Goal: Transaction & Acquisition: Download file/media

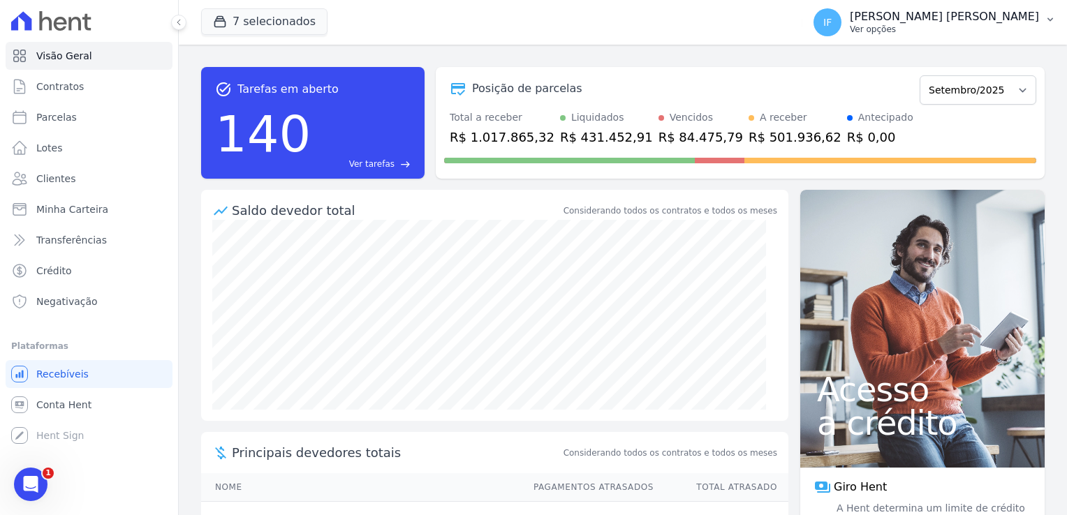
click at [924, 24] on p "Ver opções" at bounding box center [944, 29] width 189 height 11
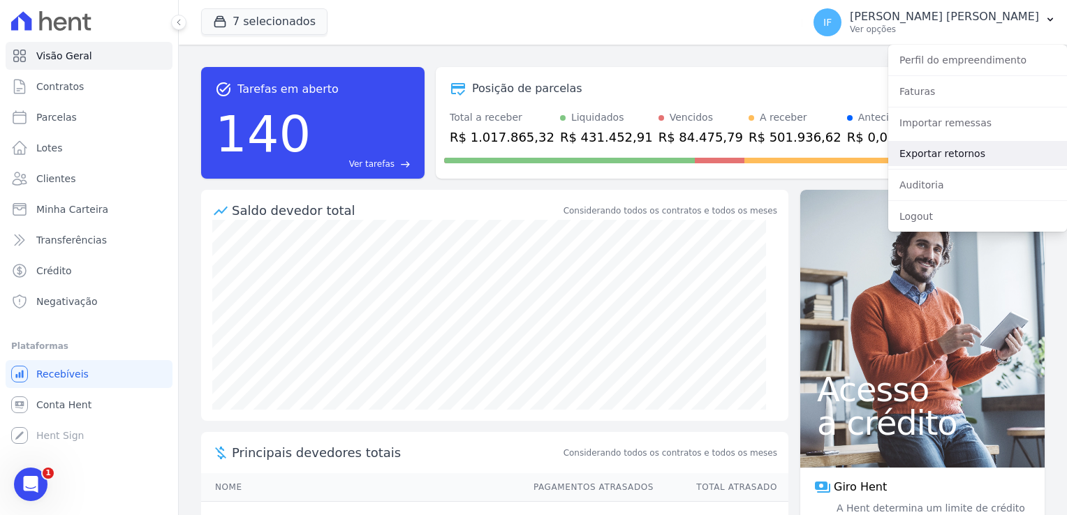
click at [965, 152] on link "Exportar retornos" at bounding box center [977, 153] width 179 height 25
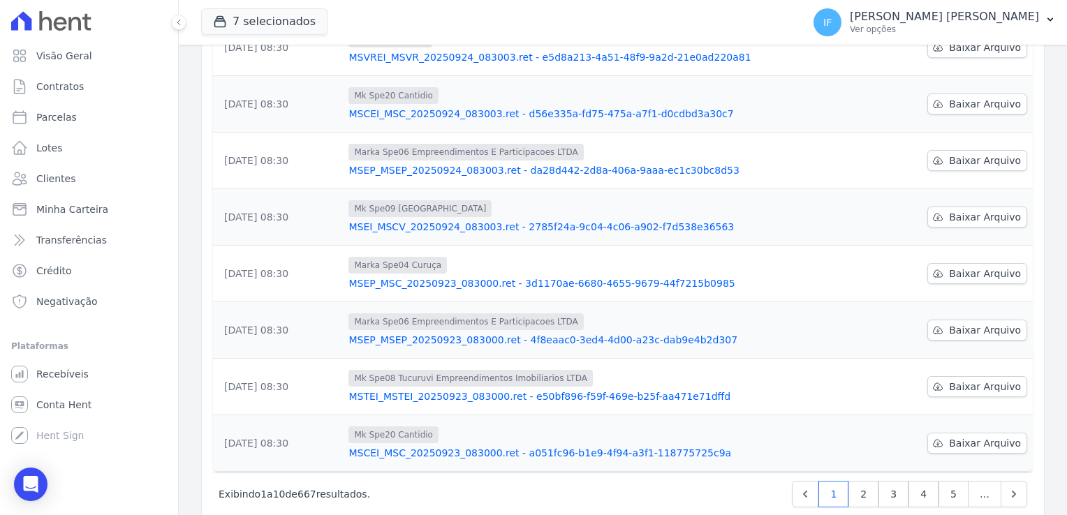
scroll to position [365, 0]
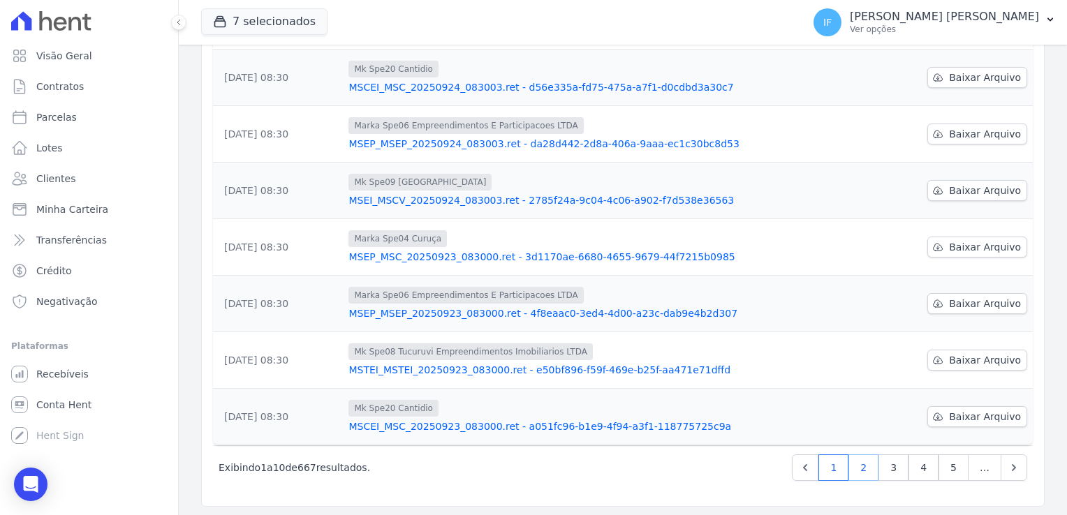
click at [861, 467] on link "2" at bounding box center [864, 468] width 30 height 27
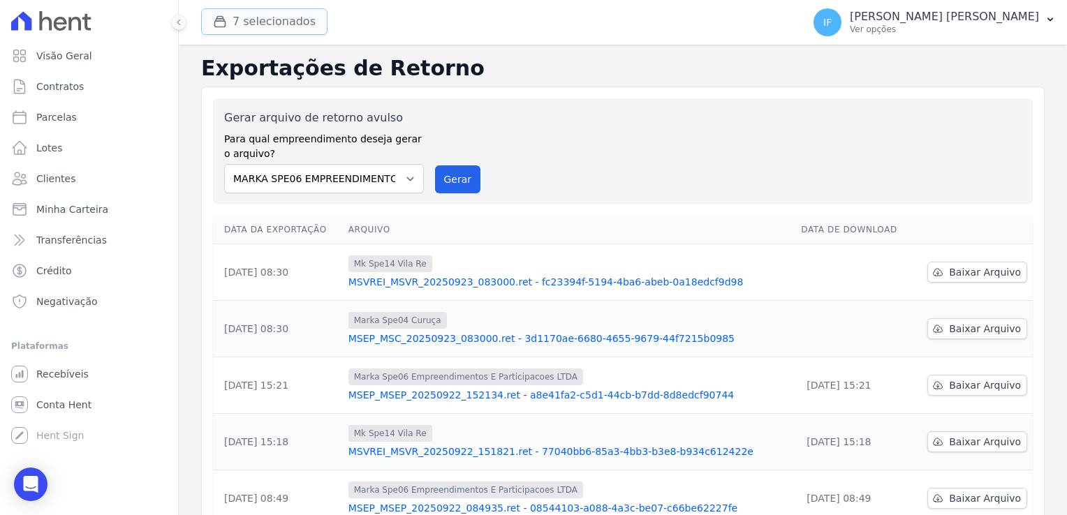
click at [292, 11] on button "7 selecionados" at bounding box center [264, 21] width 126 height 27
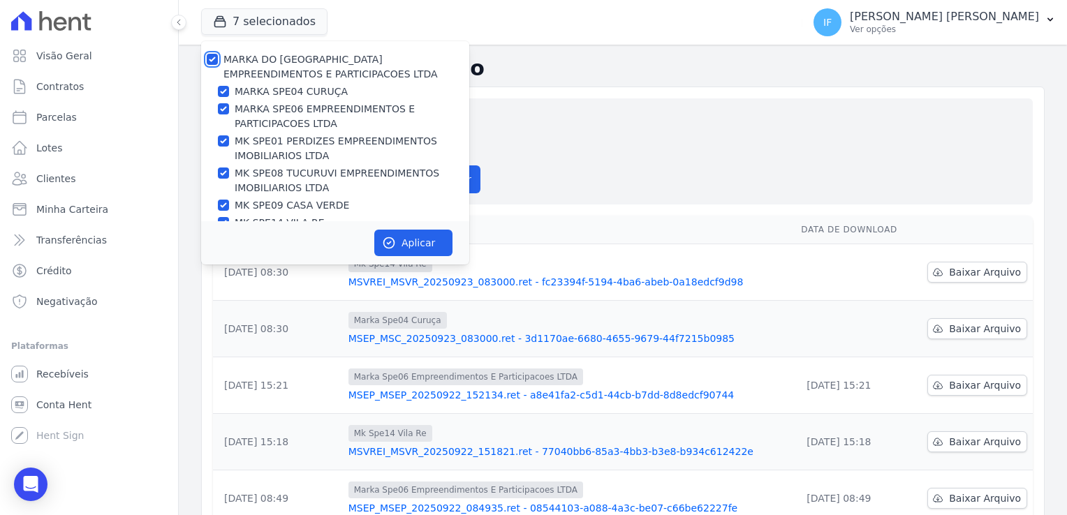
click at [215, 54] on input "MARKA DO [GEOGRAPHIC_DATA] EMPREENDIMENTOS E PARTICIPACOES LTDA" at bounding box center [212, 59] width 11 height 11
checkbox input "false"
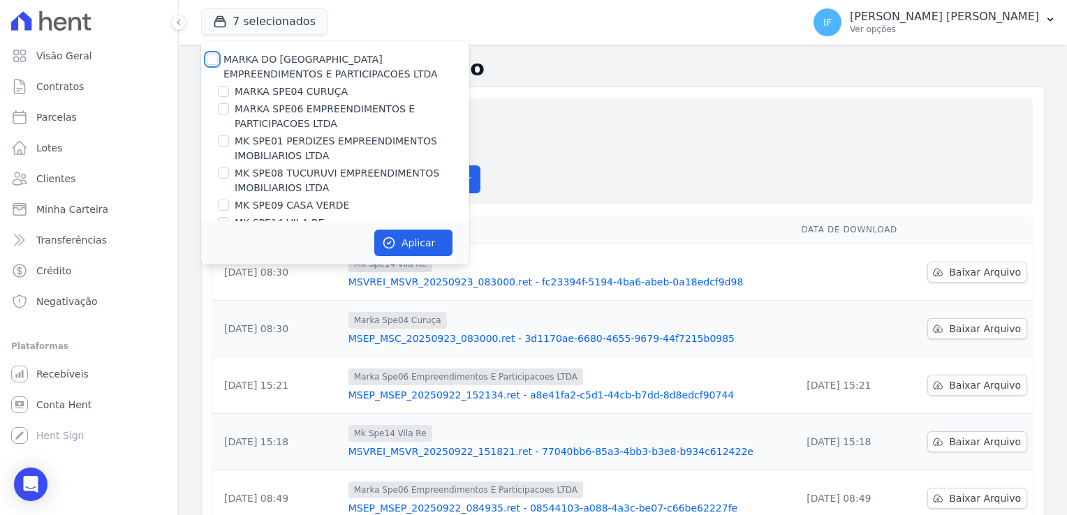
checkbox input "false"
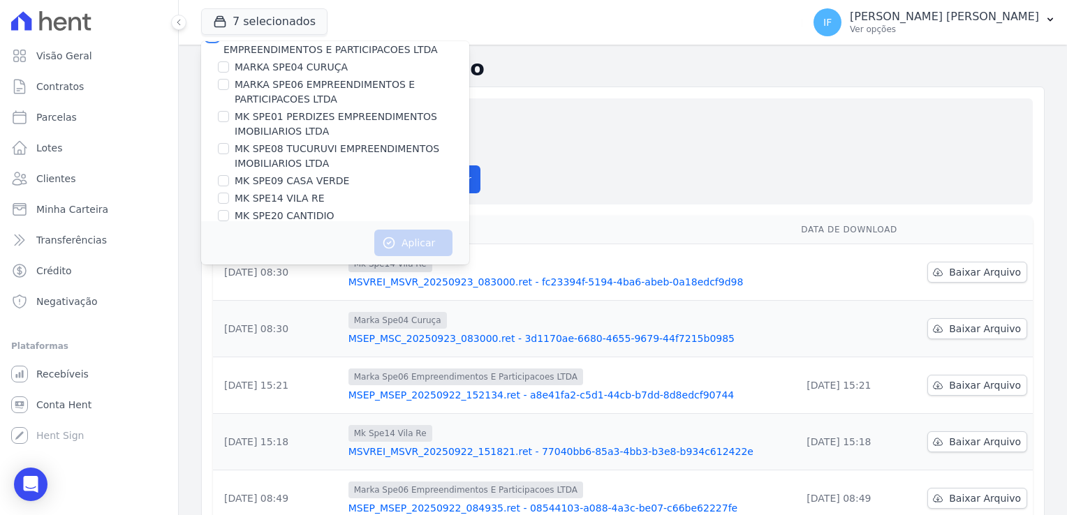
scroll to position [37, 0]
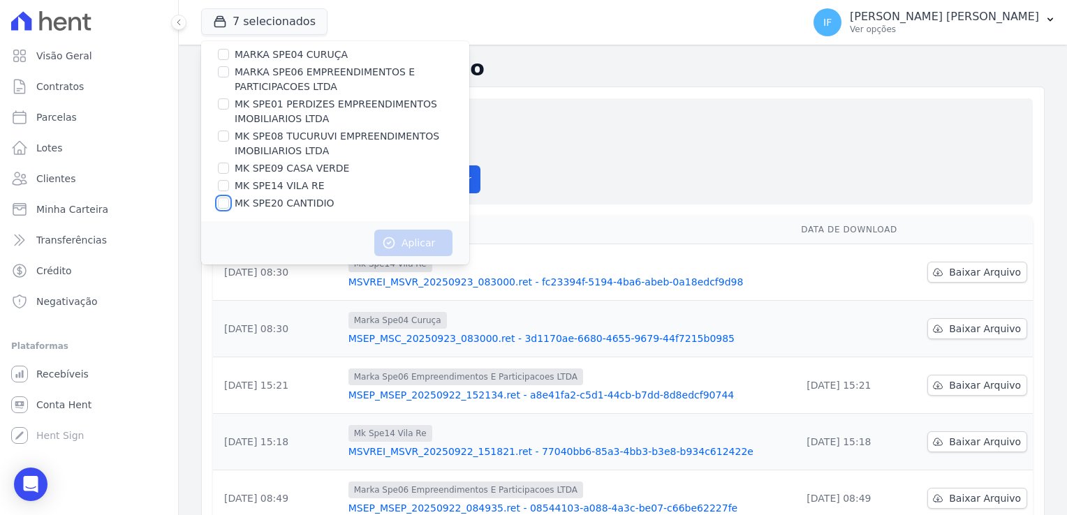
click at [220, 200] on input "MK SPE20 CANTIDIO" at bounding box center [223, 203] width 11 height 11
checkbox input "true"
click at [428, 247] on button "Aplicar" at bounding box center [413, 243] width 78 height 27
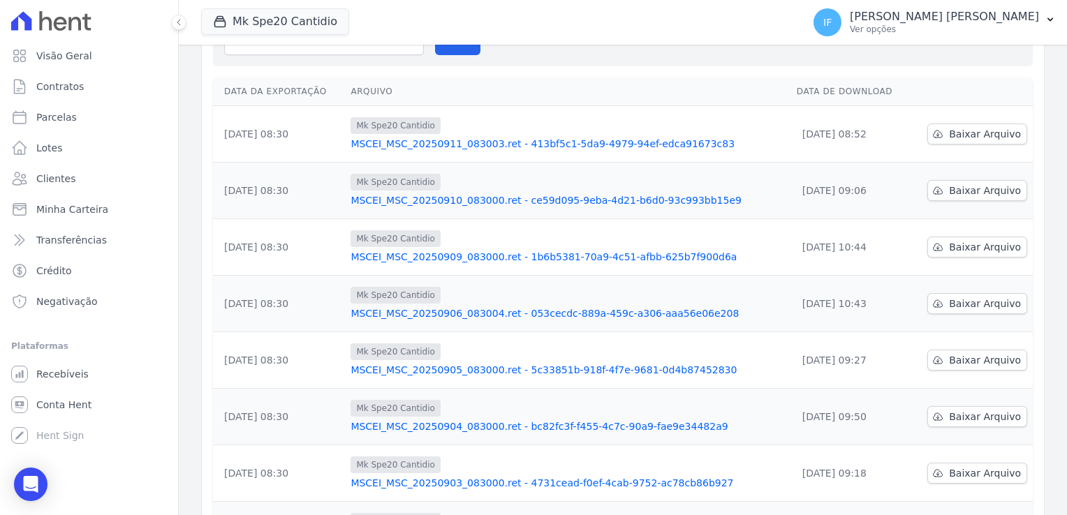
scroll to position [349, 0]
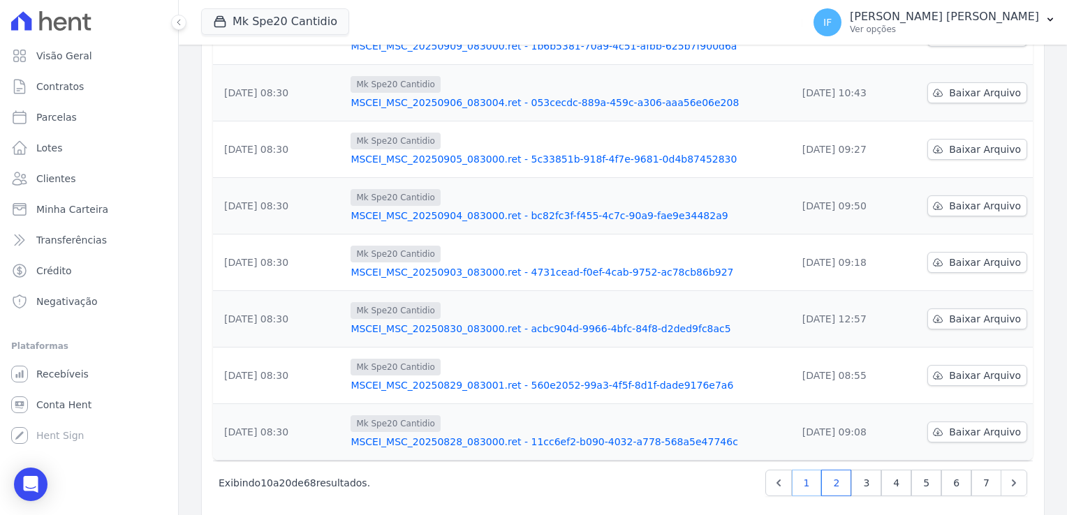
click at [807, 486] on link "1" at bounding box center [807, 483] width 30 height 27
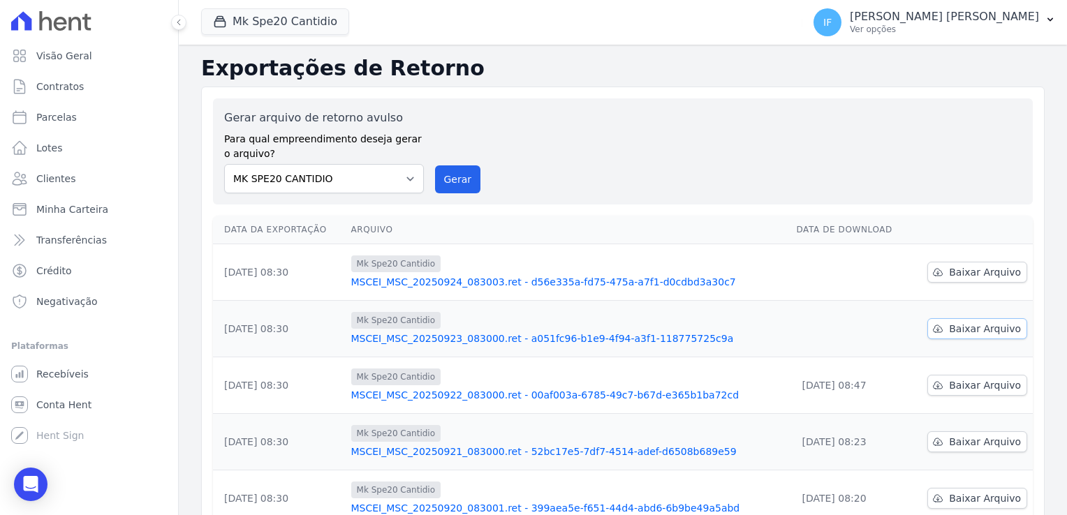
click at [955, 328] on span "Baixar Arquivo" at bounding box center [985, 329] width 72 height 14
click at [959, 271] on span "Baixar Arquivo" at bounding box center [985, 272] width 72 height 14
click at [375, 187] on select "MARKA SPE04 CURUÇA MARKA SPE06 EMPREENDIMENTOS E PARTICIPACOES LTDA MK SPE01 PE…" at bounding box center [324, 178] width 200 height 29
select select "39995bf4-9ae3-4619-a753-9d7f943d9086"
click at [224, 164] on select "MARKA SPE04 CURUÇA MARKA SPE06 EMPREENDIMENTOS E PARTICIPACOES LTDA MK SPE01 PE…" at bounding box center [324, 178] width 200 height 29
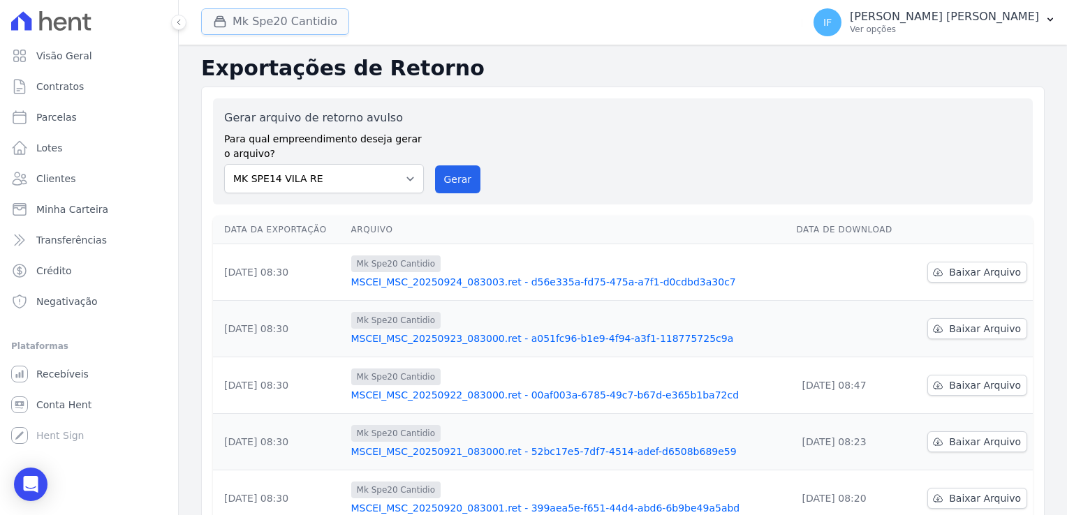
click at [285, 18] on button "Mk Spe20 Cantidio" at bounding box center [275, 21] width 148 height 27
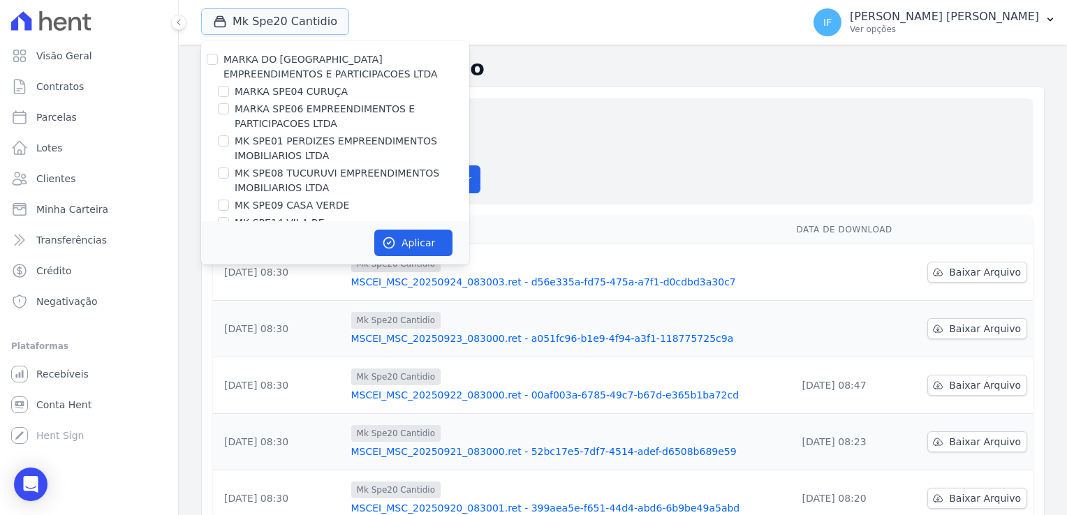
scroll to position [37, 0]
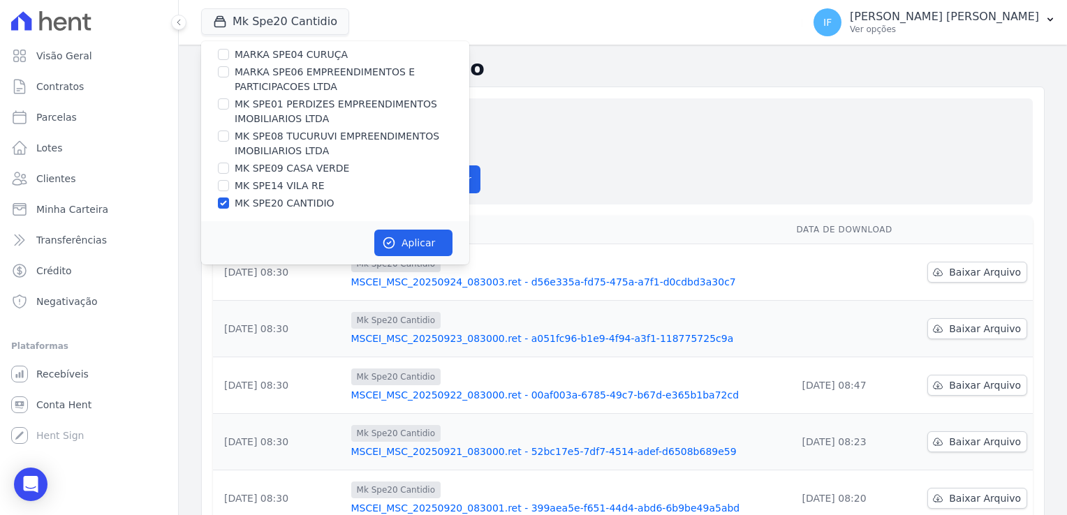
drag, startPoint x: 224, startPoint y: 193, endPoint x: 229, endPoint y: 202, distance: 10.7
click at [229, 201] on div "MARKA DO [GEOGRAPHIC_DATA] EMPREENDIMENTOS E PARTICIPACOES LTDA MARKA SPE04 CUR…" at bounding box center [335, 113] width 268 height 218
click at [229, 203] on div "MK SPE20 CANTIDIO" at bounding box center [335, 203] width 268 height 15
click at [222, 204] on input "MK SPE20 CANTIDIO" at bounding box center [223, 203] width 11 height 11
checkbox input "false"
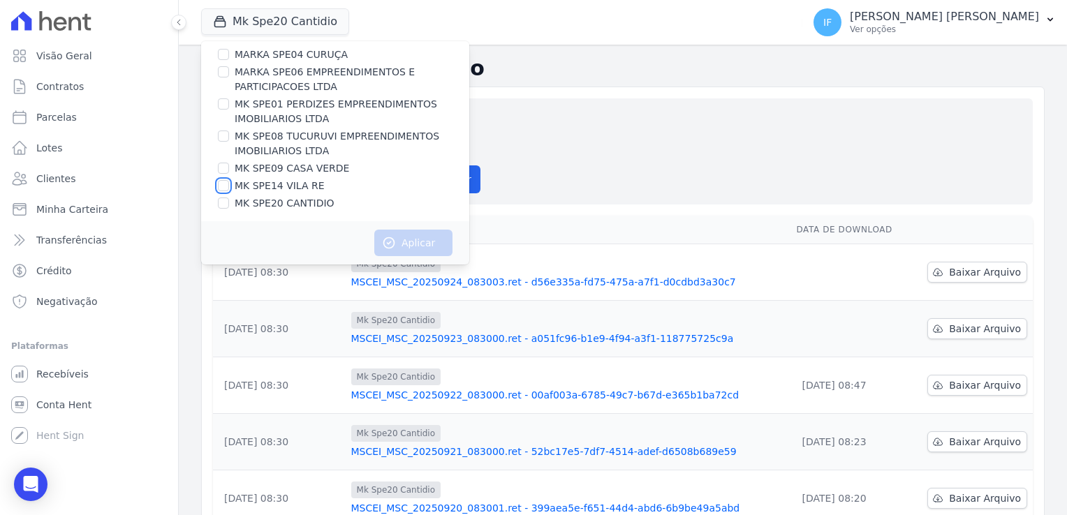
click at [220, 184] on input "MK SPE14 VILA RE" at bounding box center [223, 185] width 11 height 11
checkbox input "true"
click at [425, 242] on button "Aplicar" at bounding box center [413, 243] width 78 height 27
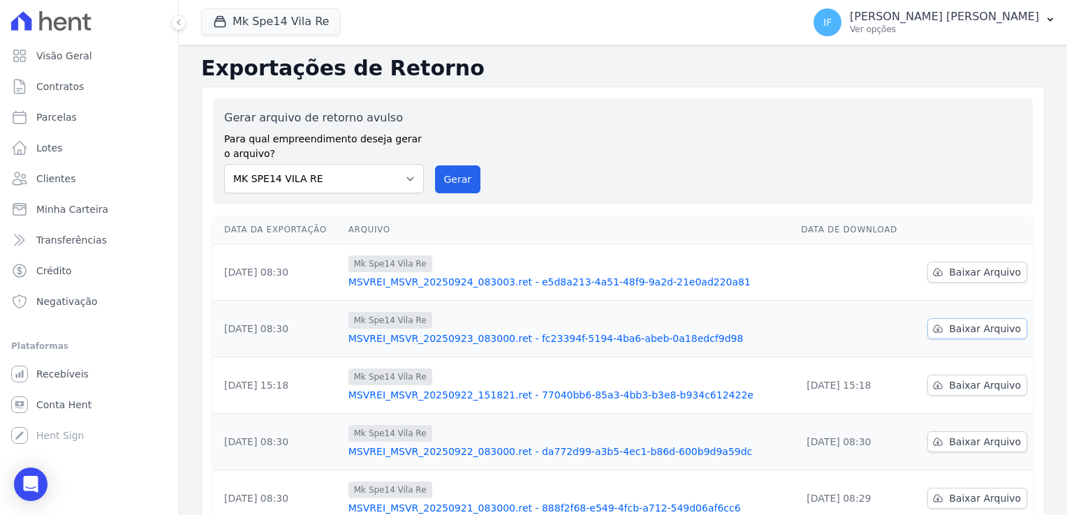
click at [951, 318] on link "Baixar Arquivo" at bounding box center [978, 328] width 100 height 21
click at [958, 270] on span "Baixar Arquivo" at bounding box center [985, 272] width 72 height 14
click at [955, 273] on span "Baixar Arquivo" at bounding box center [985, 272] width 72 height 14
click at [592, 147] on div "Gerar arquivo de retorno avulso Para qual empreendimento deseja gerar o arquivo…" at bounding box center [623, 152] width 798 height 84
click at [985, 330] on span "Baixar Arquivo" at bounding box center [985, 329] width 72 height 14
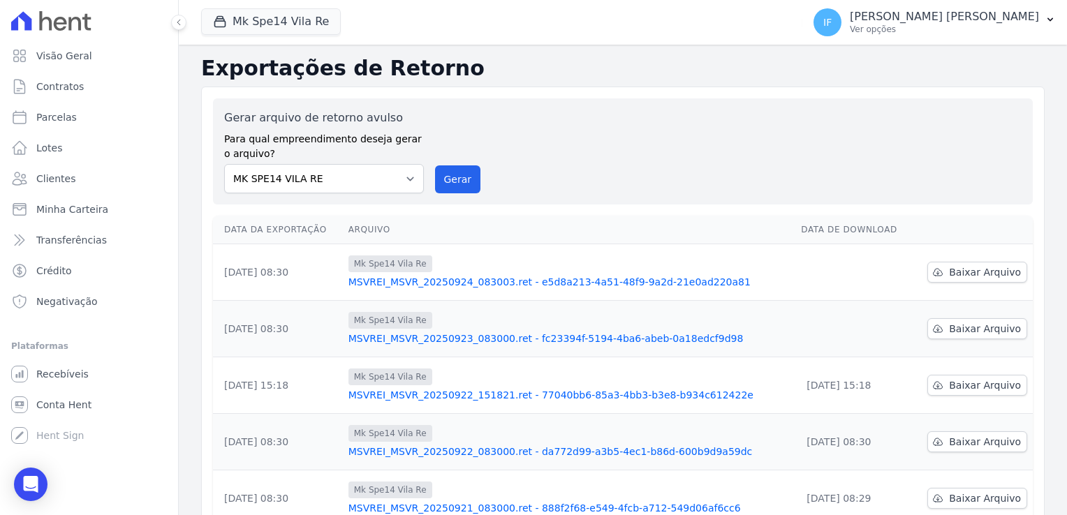
click at [519, 131] on div "Gerar arquivo de retorno avulso Para qual empreendimento deseja gerar o arquivo…" at bounding box center [623, 152] width 798 height 84
click at [269, 22] on button "Mk Spe14 Vila Re" at bounding box center [271, 21] width 140 height 27
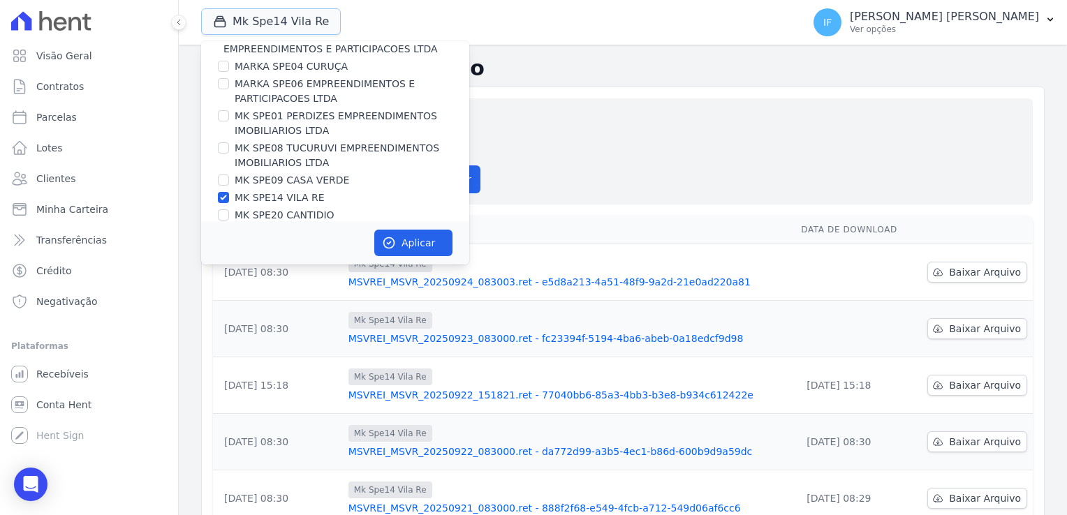
scroll to position [37, 0]
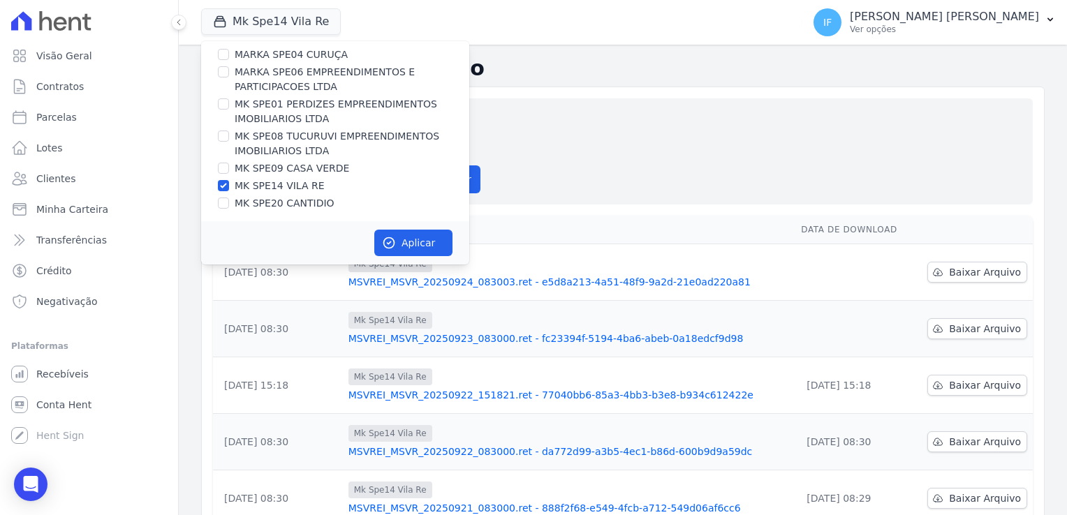
click at [219, 179] on div "MARKA DO [GEOGRAPHIC_DATA] EMPREENDIMENTOS E PARTICIPACOES LTDA MARKA SPE04 CUR…" at bounding box center [335, 113] width 268 height 218
click at [224, 183] on input "MK SPE14 VILA RE" at bounding box center [223, 185] width 11 height 11
checkbox input "false"
click at [223, 170] on input "MK SPE09 CASA VERDE" at bounding box center [223, 168] width 11 height 11
checkbox input "true"
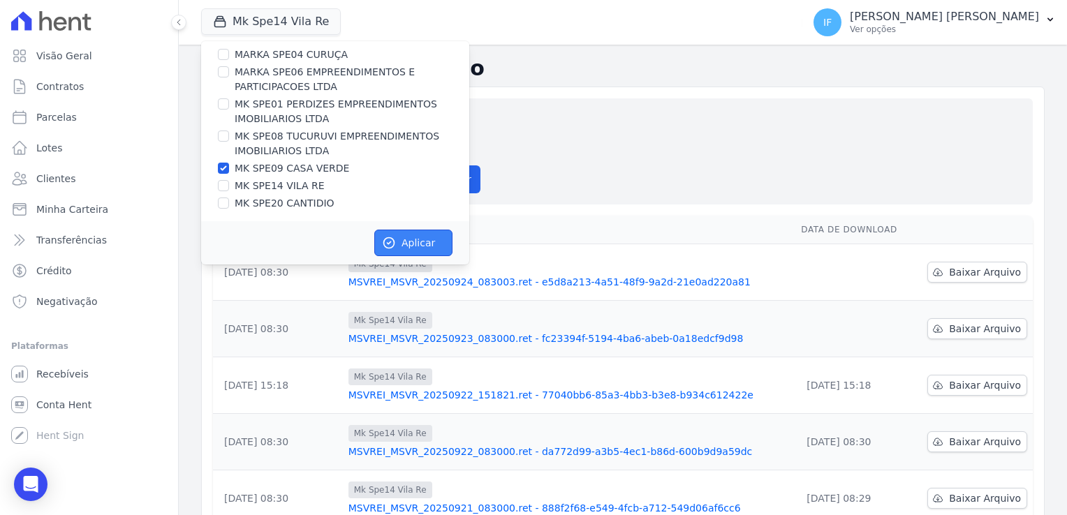
click at [419, 243] on button "Aplicar" at bounding box center [413, 243] width 78 height 27
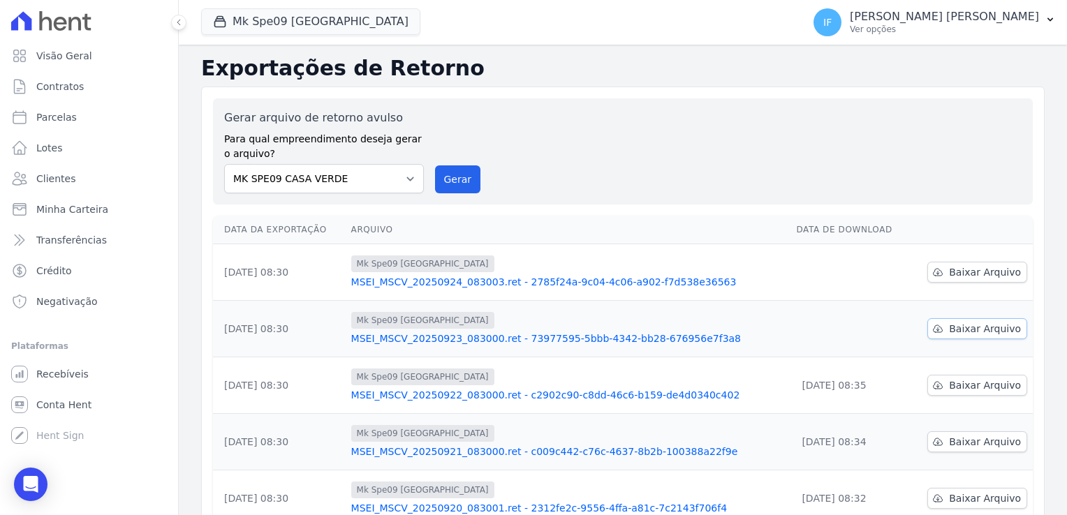
click at [961, 323] on span "Baixar Arquivo" at bounding box center [985, 329] width 72 height 14
click at [958, 270] on span "Baixar Arquivo" at bounding box center [985, 272] width 72 height 14
click at [625, 147] on div "Gerar arquivo de retorno avulso Para qual empreendimento deseja gerar o arquivo…" at bounding box center [623, 152] width 798 height 84
click at [277, 16] on button "Mk Spe09 [GEOGRAPHIC_DATA]" at bounding box center [310, 21] width 219 height 27
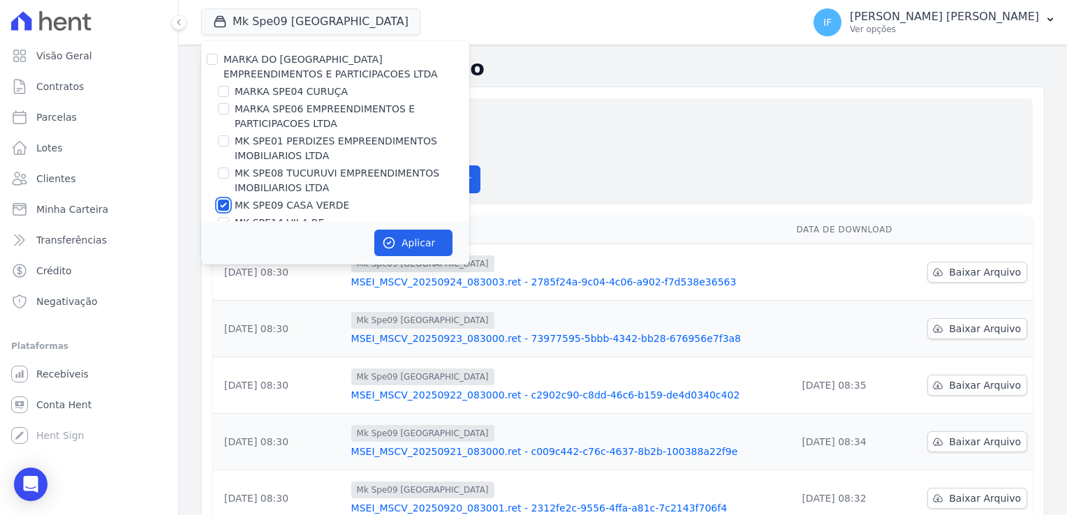
click at [228, 206] on input "MK SPE09 CASA VERDE" at bounding box center [223, 205] width 11 height 11
checkbox input "false"
click at [232, 175] on div "MK SPE08 TUCURUVI EMPREENDIMENTOS IMOBILIARIOS LTDA" at bounding box center [335, 180] width 268 height 29
click at [221, 170] on input "MK SPE08 TUCURUVI EMPREENDIMENTOS IMOBILIARIOS LTDA" at bounding box center [223, 173] width 11 height 11
checkbox input "true"
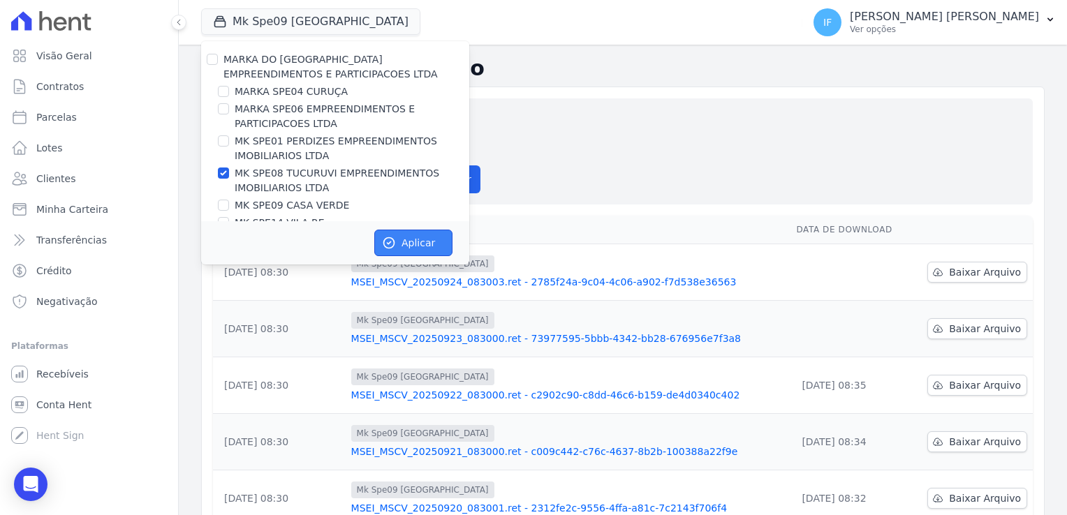
click at [431, 245] on button "Aplicar" at bounding box center [413, 243] width 78 height 27
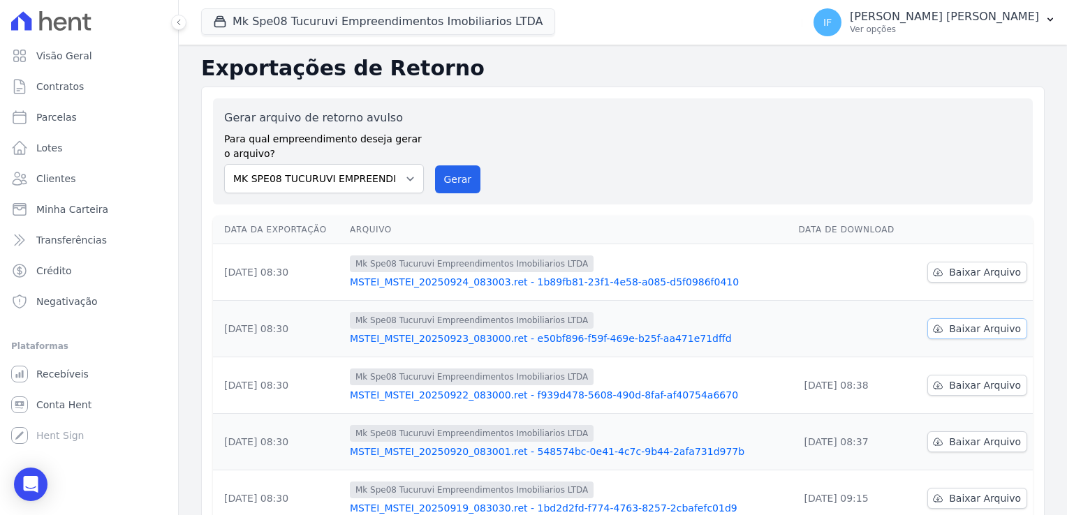
click at [967, 322] on span "Baixar Arquivo" at bounding box center [985, 329] width 72 height 14
click at [975, 274] on span "Baixar Arquivo" at bounding box center [985, 272] width 72 height 14
click at [400, 176] on select "MARKA SPE04 CURUÇA MARKA SPE06 EMPREENDIMENTOS E PARTICIPACOES LTDA MK SPE01 PE…" at bounding box center [324, 178] width 200 height 29
select select "fef18e2b-896b-4456-b766-b2db8c2ece14"
click at [224, 164] on select "MARKA SPE04 CURUÇA MARKA SPE06 EMPREENDIMENTOS E PARTICIPACOES LTDA MK SPE01 PE…" at bounding box center [324, 178] width 200 height 29
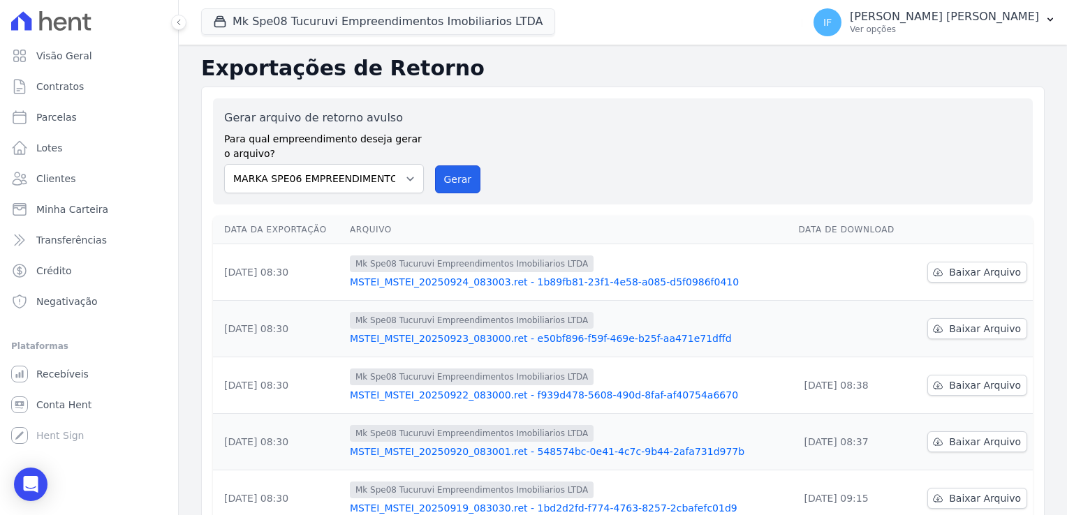
drag, startPoint x: 444, startPoint y: 177, endPoint x: 578, endPoint y: 113, distance: 149.3
click at [444, 177] on button "Gerar" at bounding box center [458, 180] width 46 height 28
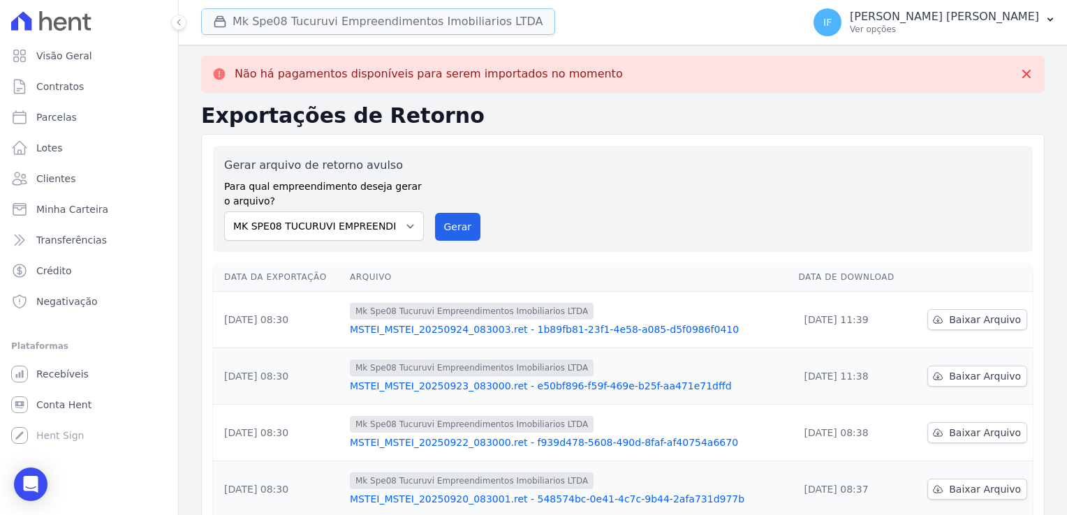
click at [379, 24] on button "Mk Spe08 Tucuruvi Empreendimentos Imobiliarios LTDA" at bounding box center [378, 21] width 354 height 27
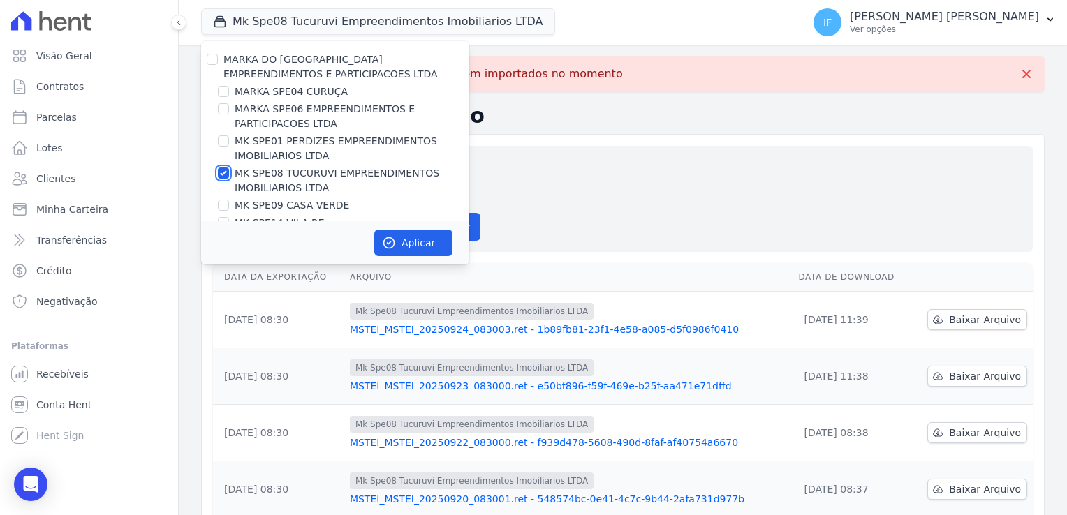
click at [226, 175] on input "MK SPE08 TUCURUVI EMPREENDIMENTOS IMOBILIARIOS LTDA" at bounding box center [223, 173] width 11 height 11
checkbox input "false"
click at [224, 111] on input "MARKA SPE06 EMPREENDIMENTOS E PARTICIPACOES LTDA" at bounding box center [223, 108] width 11 height 11
checkbox input "true"
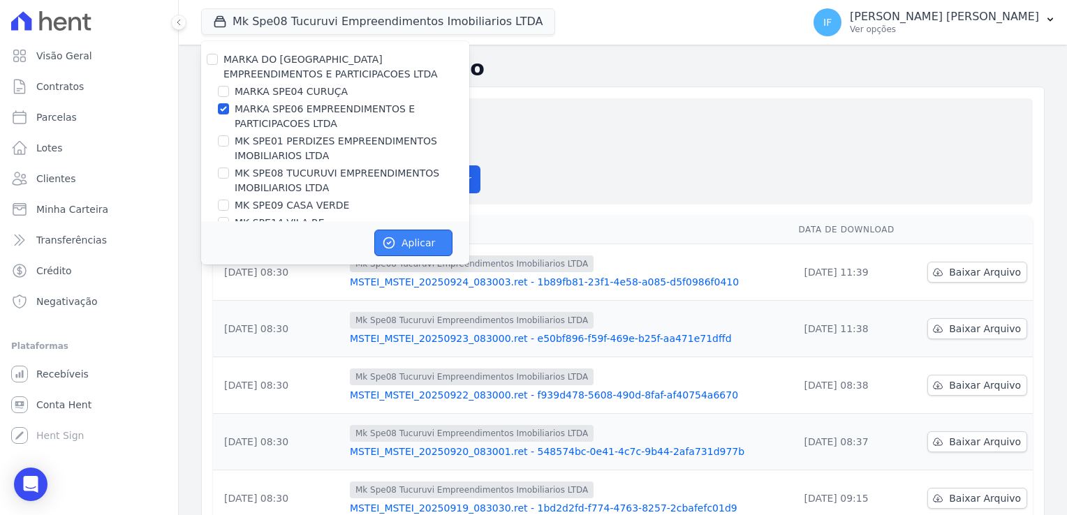
click at [413, 244] on button "Aplicar" at bounding box center [413, 243] width 78 height 27
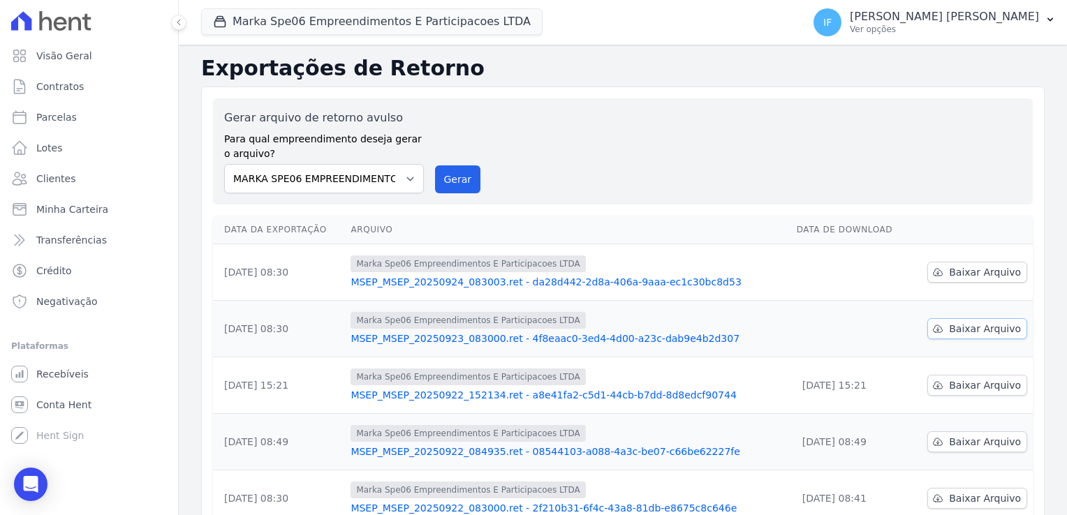
click at [962, 328] on span "Baixar Arquivo" at bounding box center [985, 329] width 72 height 14
click at [659, 169] on div "Gerar arquivo de retorno avulso Para qual empreendimento deseja gerar o arquivo…" at bounding box center [623, 152] width 798 height 84
click at [969, 269] on span "Baixar Arquivo" at bounding box center [985, 272] width 72 height 14
click at [665, 141] on div "Gerar arquivo de retorno avulso Para qual empreendimento deseja gerar o arquivo…" at bounding box center [623, 152] width 798 height 84
click at [969, 274] on span "Baixar Arquivo" at bounding box center [985, 272] width 72 height 14
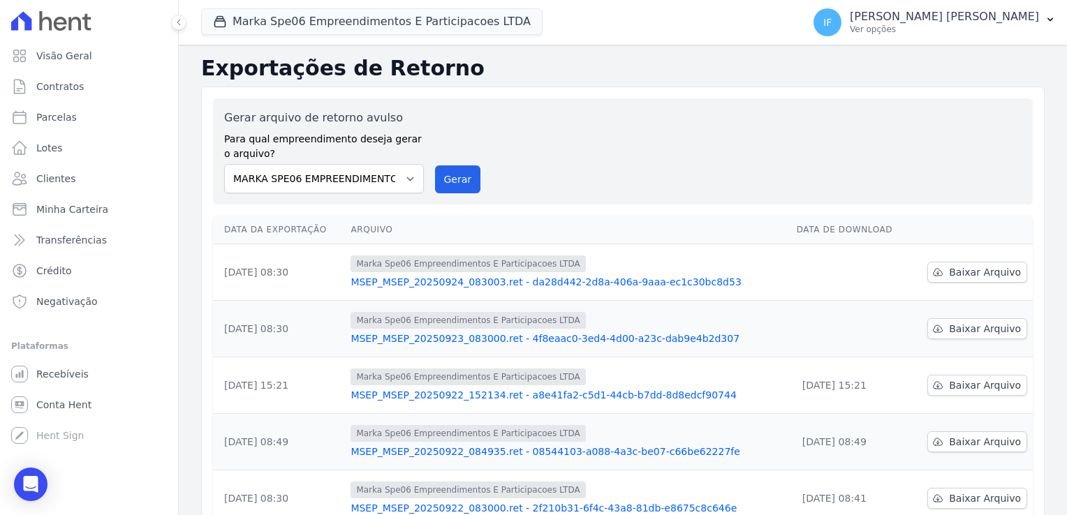
click at [593, 153] on div "Gerar arquivo de retorno avulso Para qual empreendimento deseja gerar o arquivo…" at bounding box center [623, 152] width 798 height 84
click at [382, 20] on button "Marka Spe06 Empreendimentos E Participacoes LTDA" at bounding box center [372, 21] width 342 height 27
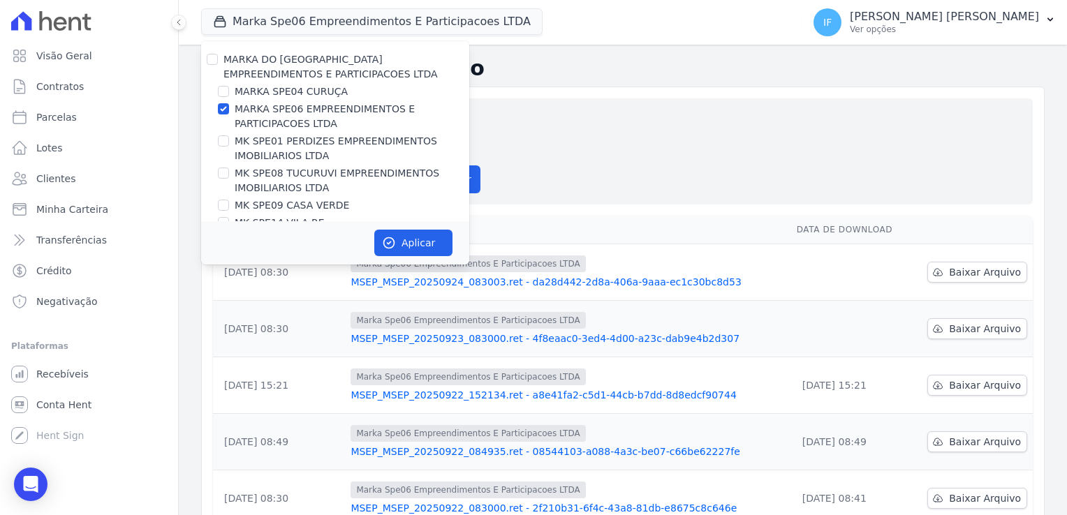
click at [219, 118] on div "MARKA SPE06 EMPREENDIMENTOS E PARTICIPACOES LTDA" at bounding box center [335, 116] width 268 height 29
click at [221, 112] on input "MARKA SPE06 EMPREENDIMENTOS E PARTICIPACOES LTDA" at bounding box center [223, 108] width 11 height 11
checkbox input "false"
click at [222, 90] on input "MARKA SPE04 CURUÇA" at bounding box center [223, 91] width 11 height 11
checkbox input "true"
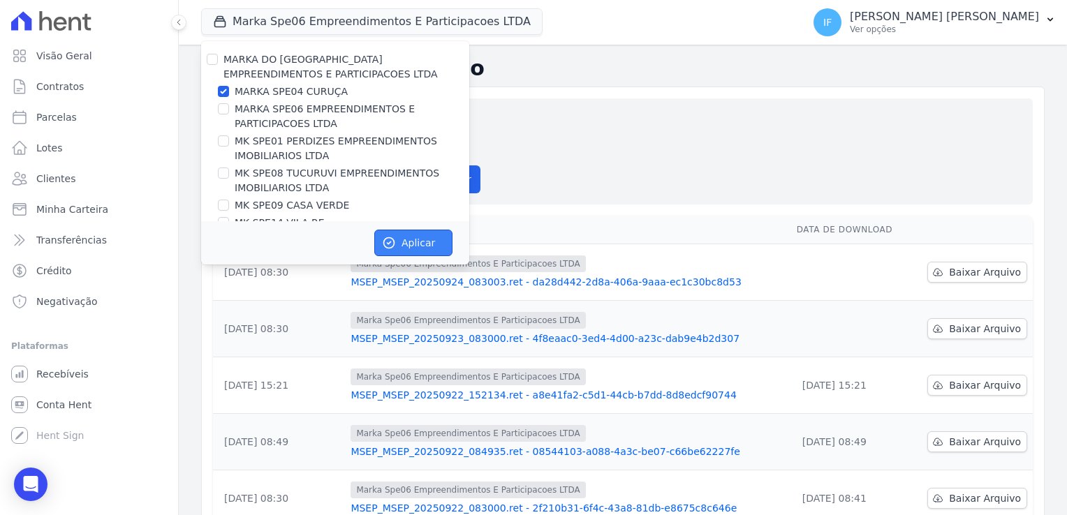
click at [406, 239] on button "Aplicar" at bounding box center [413, 243] width 78 height 27
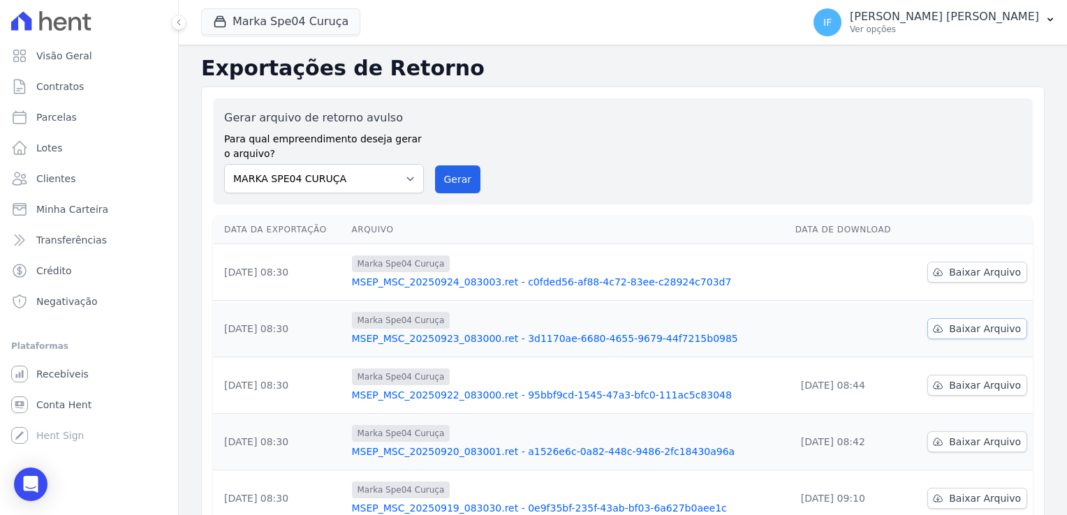
click at [975, 334] on span "Baixar Arquivo" at bounding box center [985, 329] width 72 height 14
click at [691, 485] on div "Marka Spe04 Curuça" at bounding box center [568, 490] width 432 height 17
click at [975, 268] on span "Baixar Arquivo" at bounding box center [985, 272] width 72 height 14
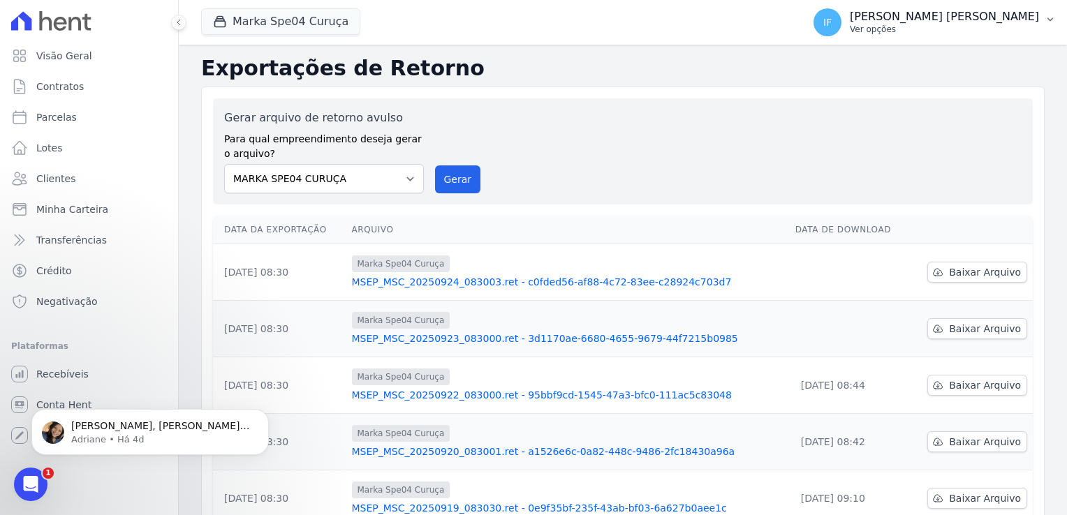
scroll to position [0, 0]
